Goal: Transaction & Acquisition: Purchase product/service

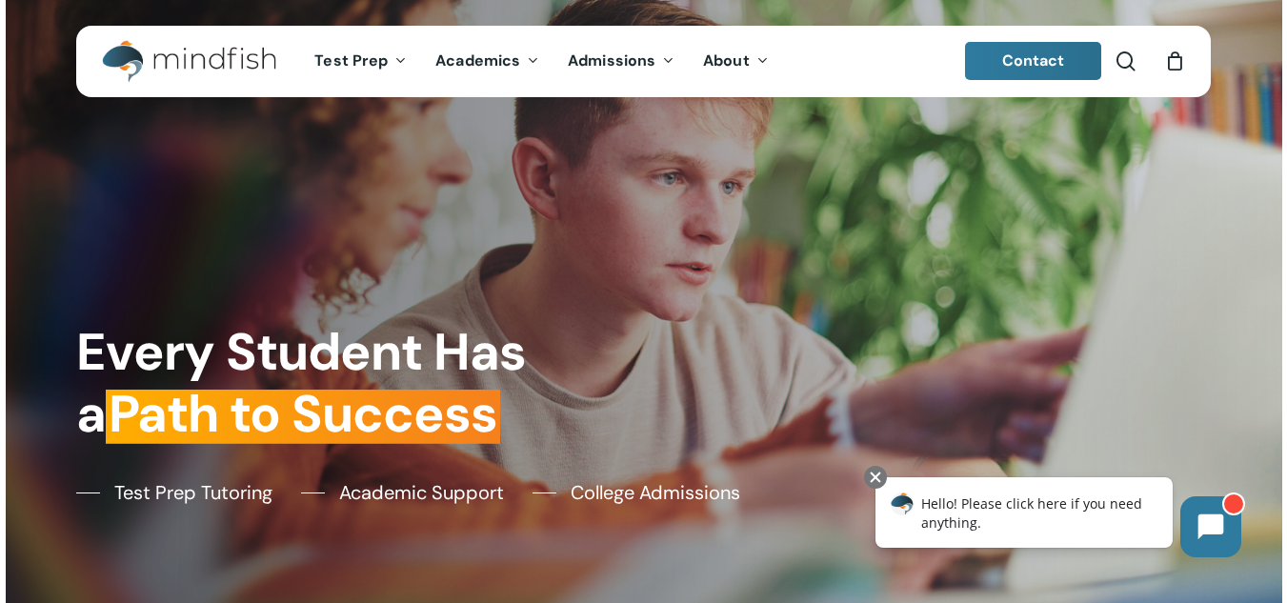
click at [6, 350] on div at bounding box center [644, 301] width 1277 height 603
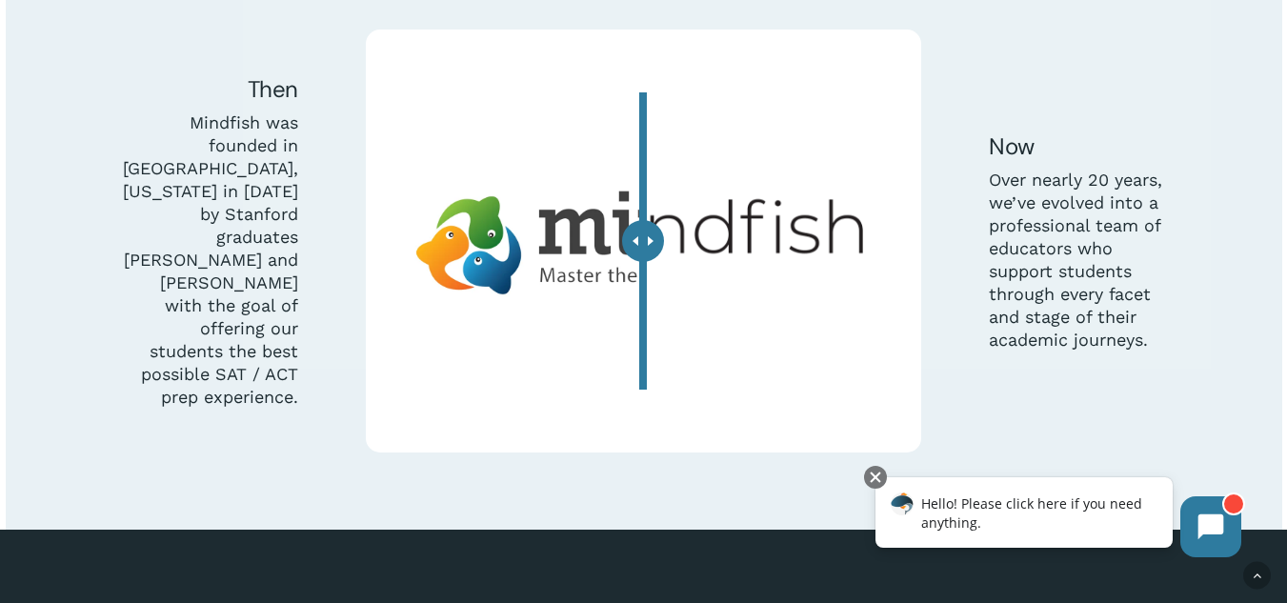
scroll to position [5209, 0]
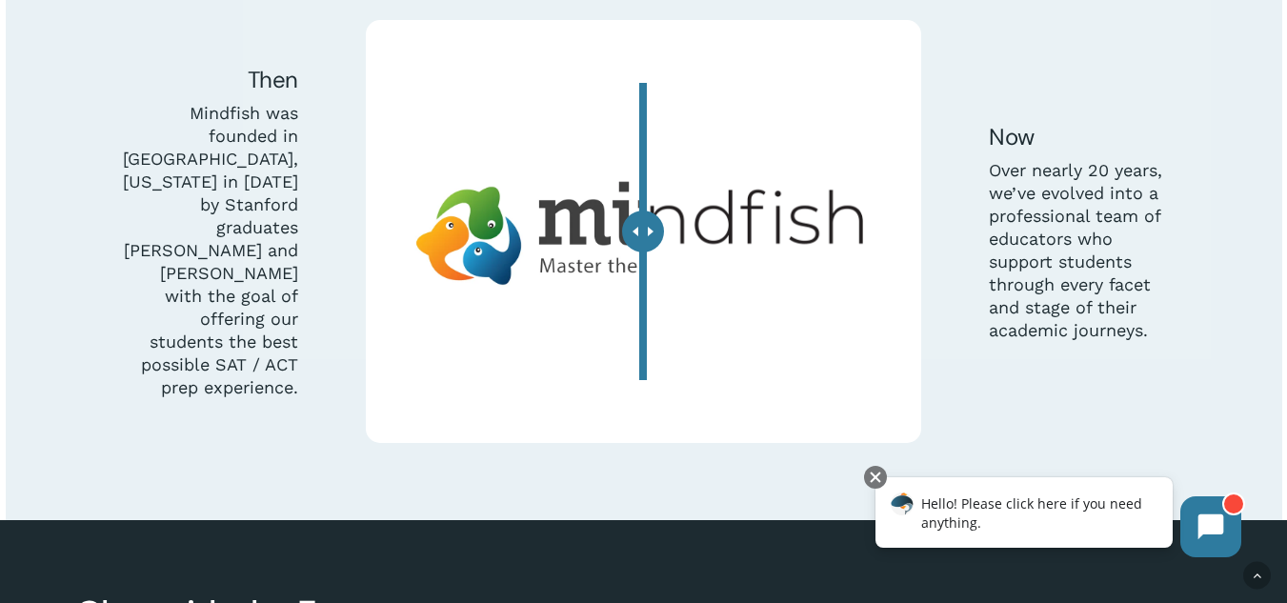
drag, startPoint x: 1296, startPoint y: 53, endPoint x: 377, endPoint y: 73, distance: 918.8
click at [17, 331] on div at bounding box center [644, 156] width 1277 height 730
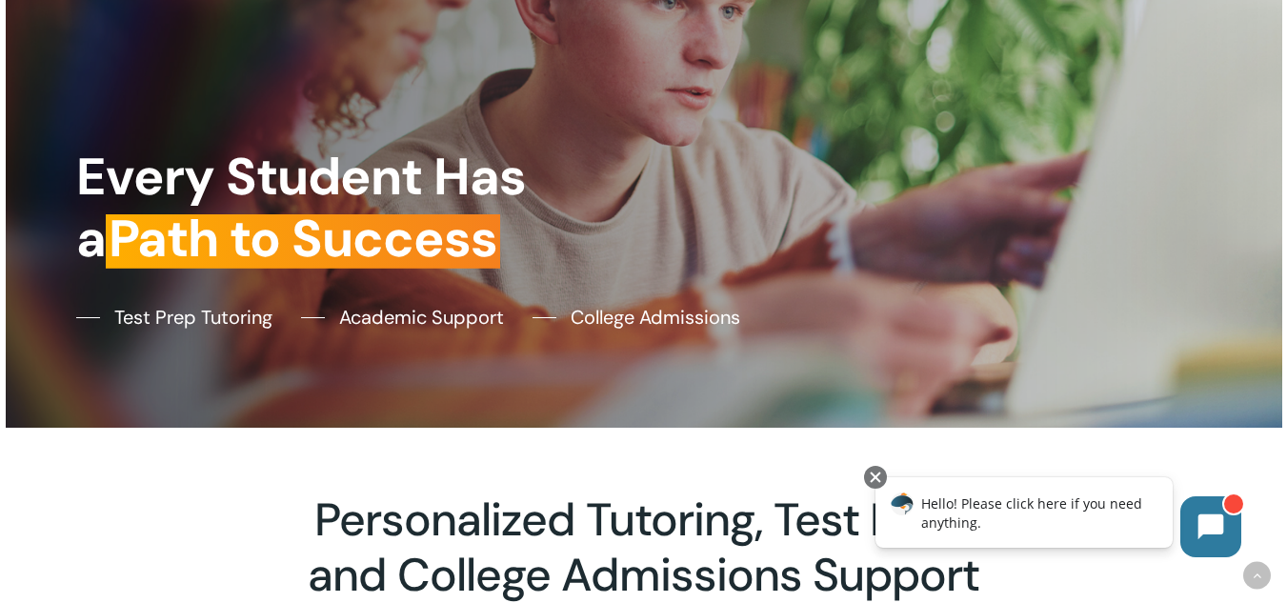
scroll to position [0, 0]
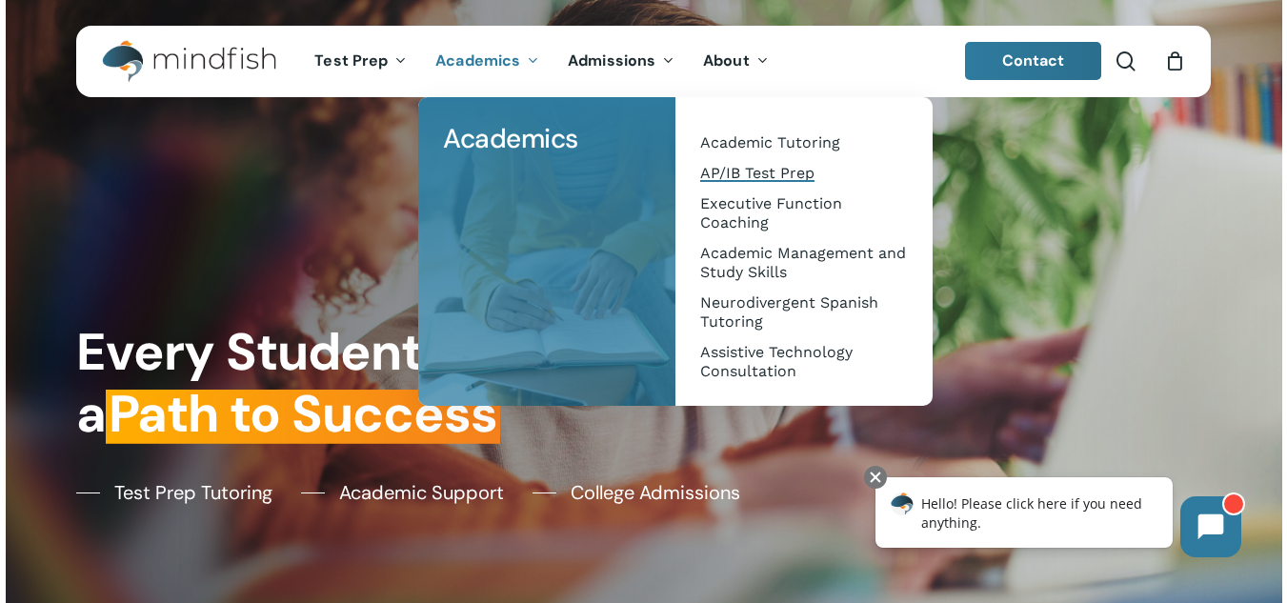
click at [750, 174] on span "AP/IB Test Prep" at bounding box center [757, 173] width 114 height 18
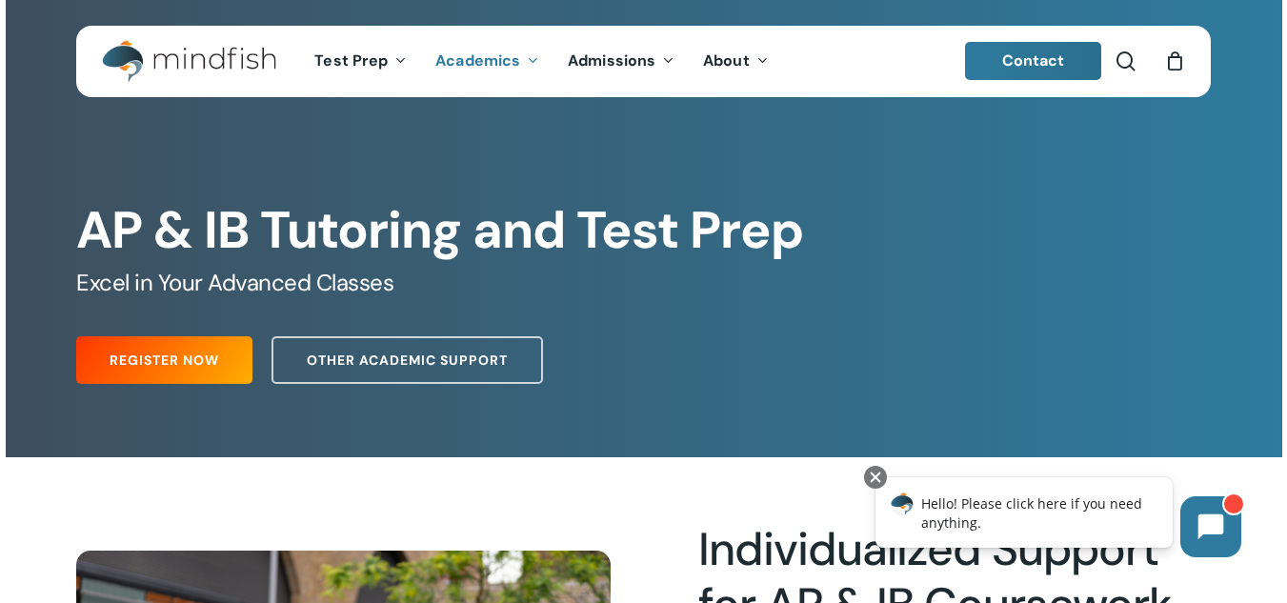
drag, startPoint x: 1299, startPoint y: 57, endPoint x: 1134, endPoint y: -83, distance: 216.3
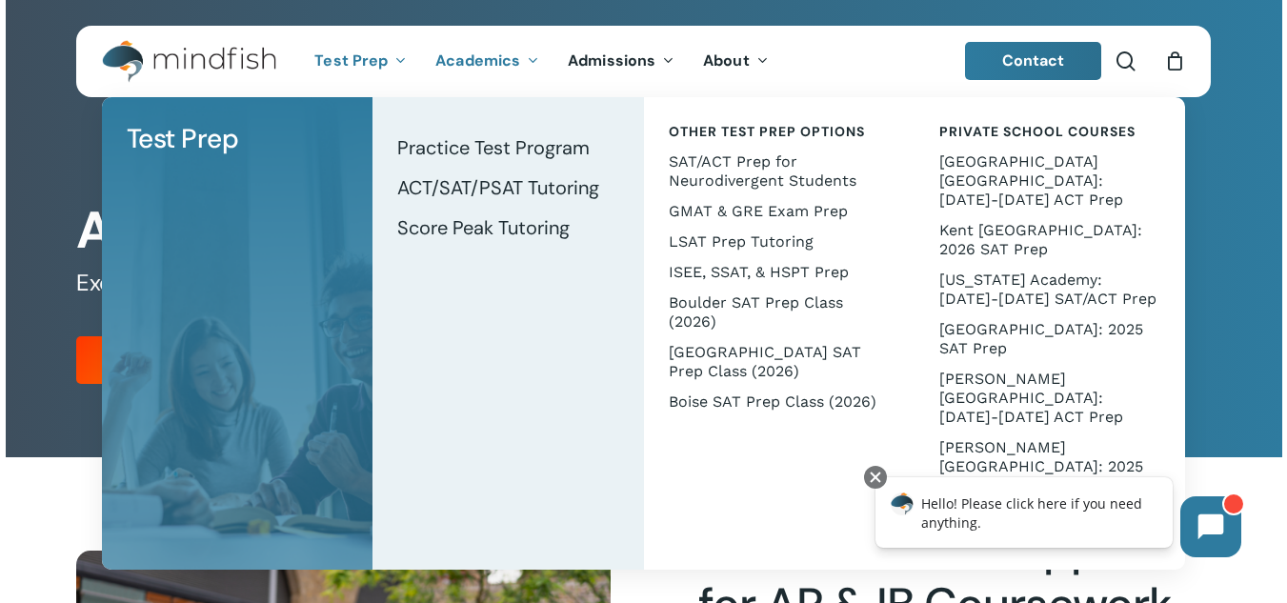
click at [6, 251] on div at bounding box center [644, 228] width 1277 height 457
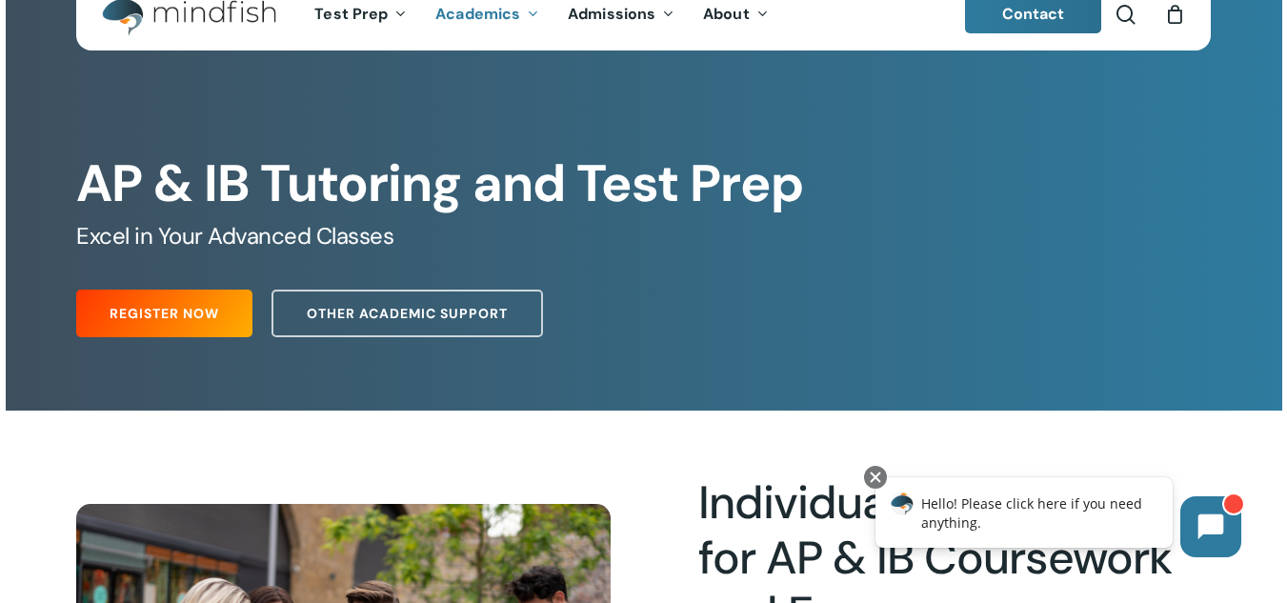
scroll to position [29, 0]
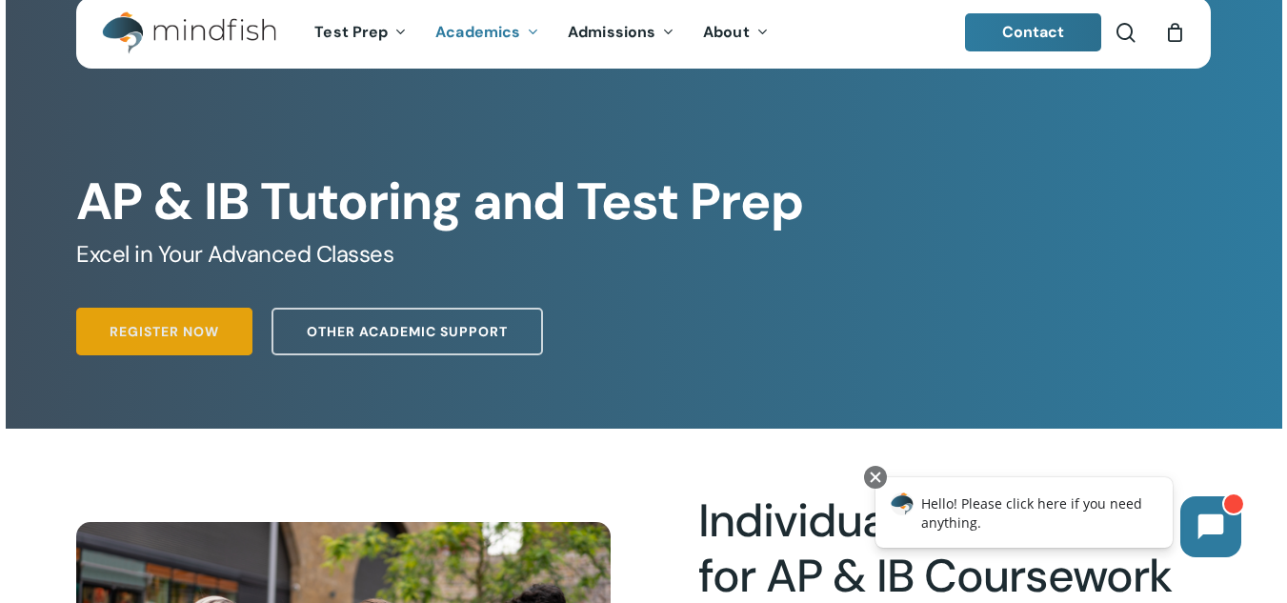
click at [193, 334] on span "Register Now" at bounding box center [165, 331] width 110 height 19
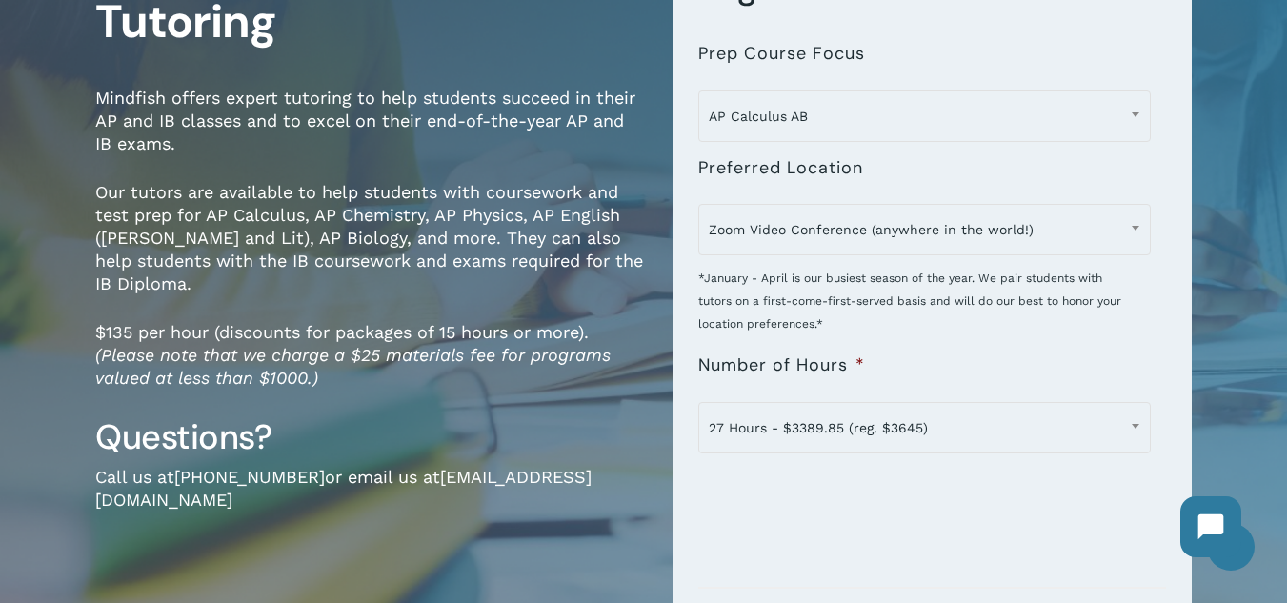
scroll to position [237, 0]
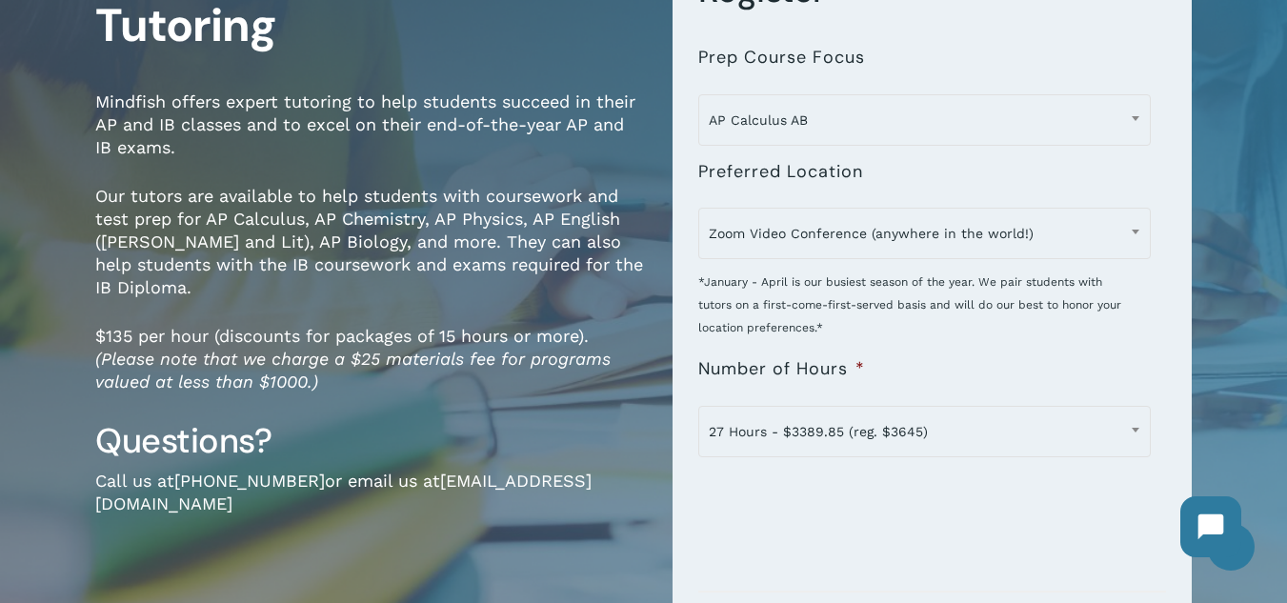
drag, startPoint x: 1296, startPoint y: 123, endPoint x: 1297, endPoint y: 172, distance: 49.6
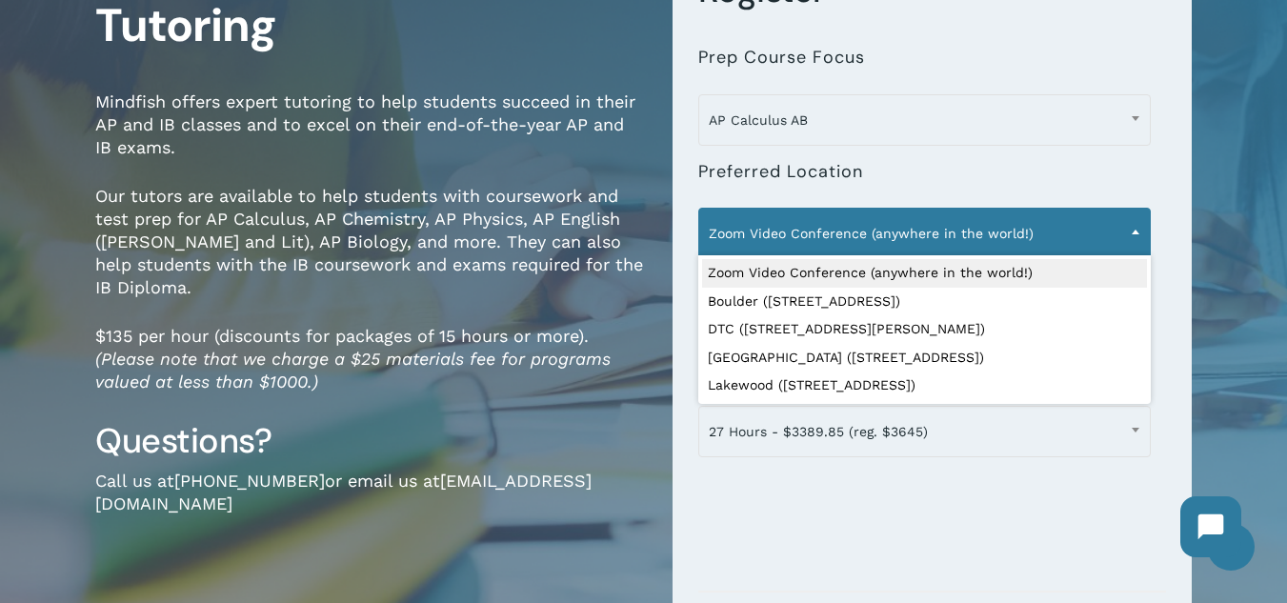
click at [1055, 235] on span "Zoom Video Conference (anywhere in the world!)" at bounding box center [924, 233] width 451 height 40
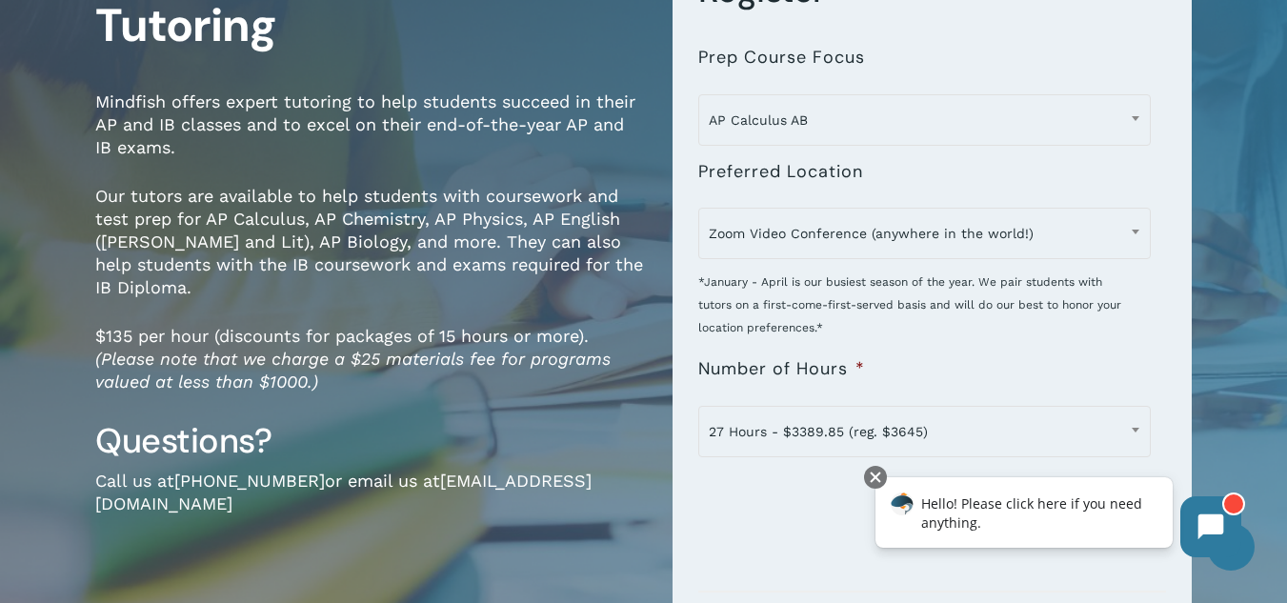
click at [0, 326] on div "**********" at bounding box center [643, 383] width 1287 height 1008
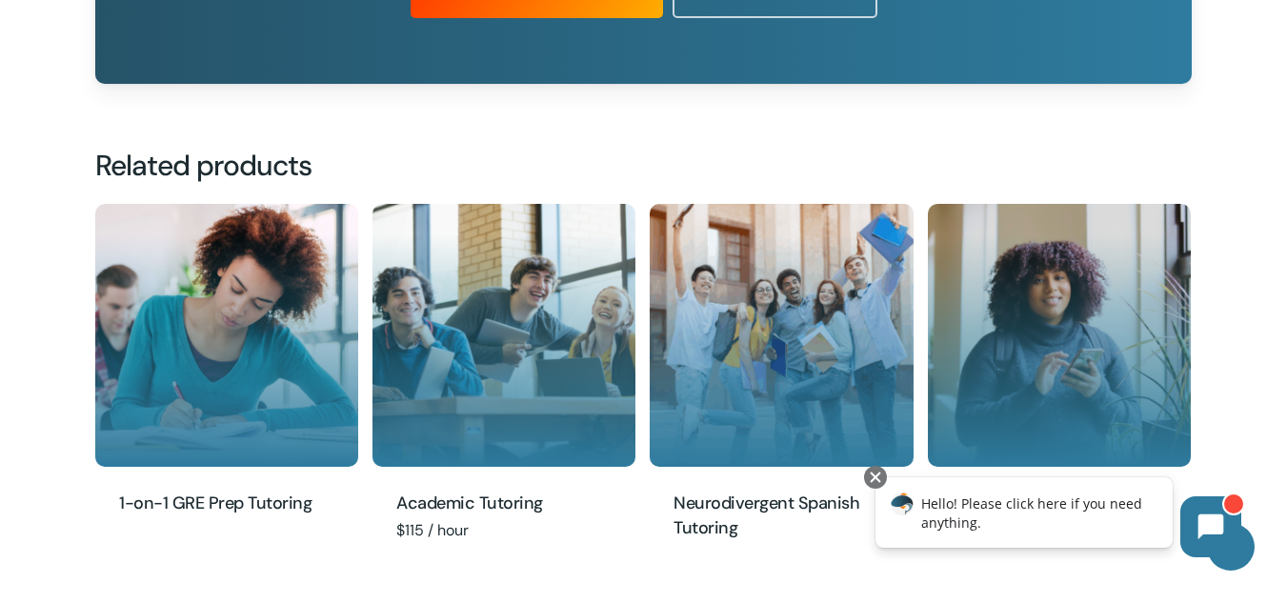
scroll to position [2119, 0]
